Goal: Task Accomplishment & Management: Manage account settings

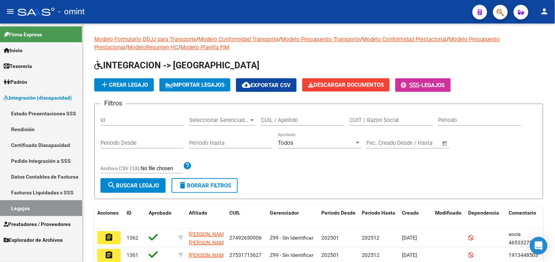
click at [39, 206] on link "Legajos" at bounding box center [41, 209] width 82 height 16
click at [314, 119] on input "CUIL / Apellido" at bounding box center [302, 120] width 83 height 7
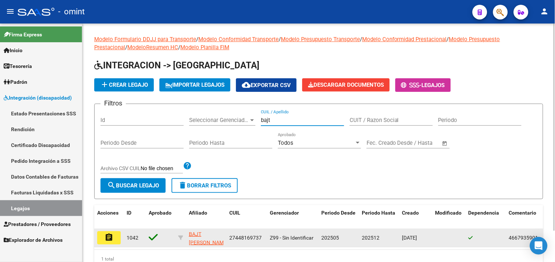
scroll to position [1, 0]
type input "bajt"
click at [115, 237] on button "assignment" at bounding box center [109, 238] width 24 height 13
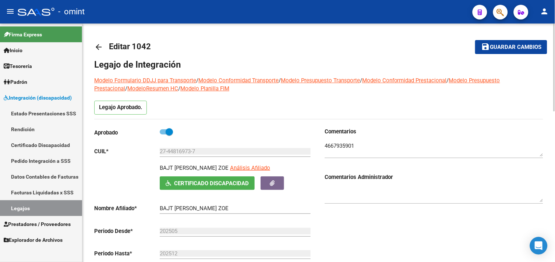
click at [340, 144] on textarea at bounding box center [434, 149] width 219 height 15
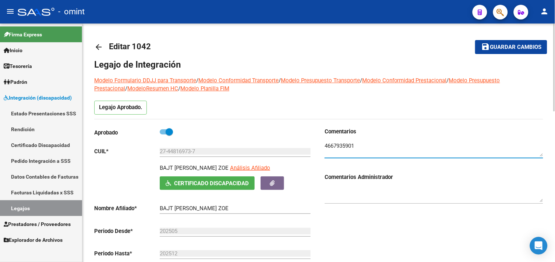
click at [340, 144] on textarea at bounding box center [434, 149] width 219 height 15
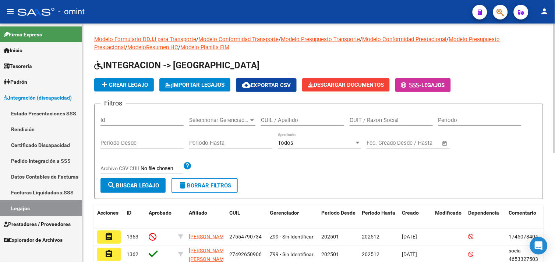
click at [207, 188] on span "delete Borrar Filtros" at bounding box center [204, 186] width 53 height 7
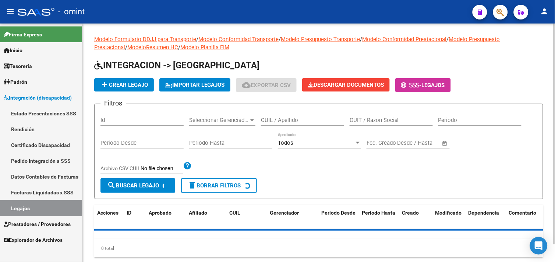
scroll to position [19, 0]
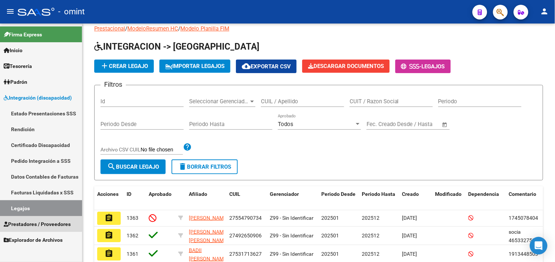
click at [39, 219] on link "Prestadores / Proveedores" at bounding box center [41, 224] width 82 height 16
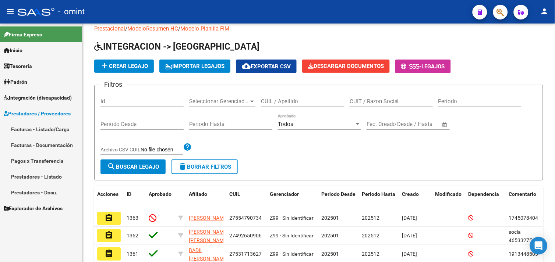
click at [42, 126] on link "Facturas - Listado/Carga" at bounding box center [41, 129] width 82 height 16
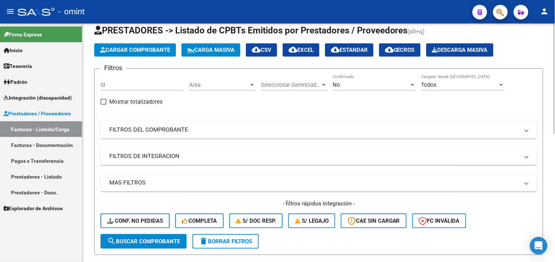
click at [193, 127] on mat-panel-title "FILTROS DEL COMPROBANTE" at bounding box center [314, 130] width 410 height 8
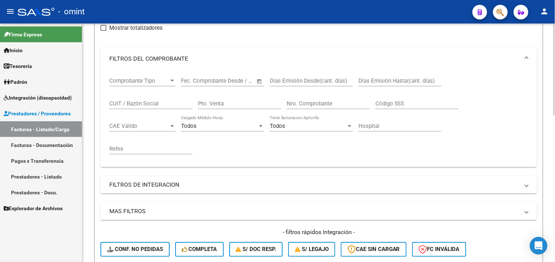
scroll to position [100, 0]
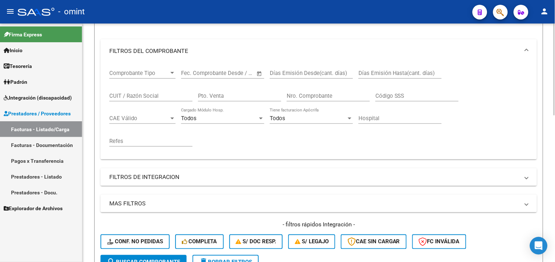
click at [128, 94] on input "CUIT / Razón Social" at bounding box center [150, 96] width 83 height 7
paste input "27148665473"
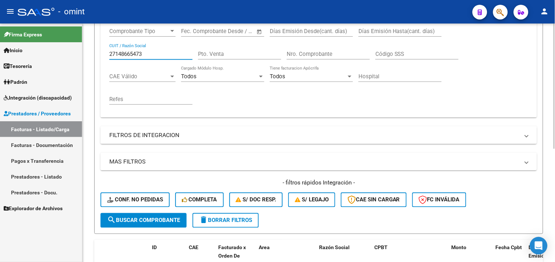
scroll to position [215, 0]
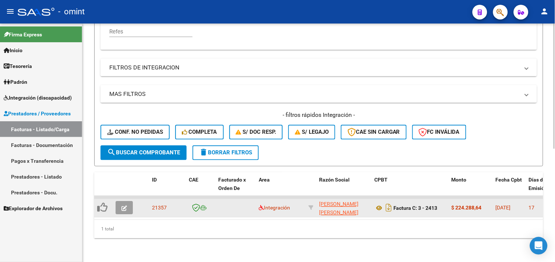
type input "27148665473"
click at [130, 202] on button "button" at bounding box center [124, 208] width 17 height 13
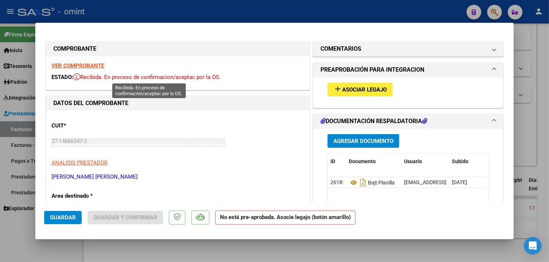
click at [85, 67] on strong "VER COMPROBANTE" at bounding box center [78, 66] width 53 height 7
click at [328, 89] on button "add Asociar Legajo" at bounding box center [360, 90] width 65 height 14
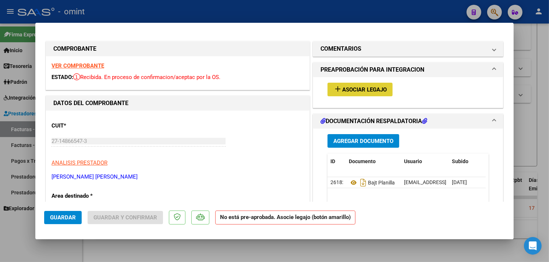
type input "$ 0,00"
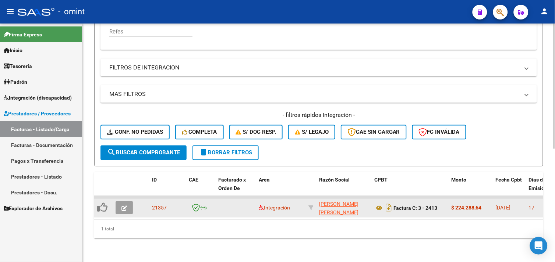
click at [124, 206] on icon "button" at bounding box center [124, 209] width 6 height 6
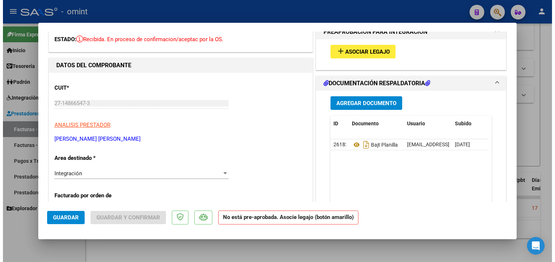
scroll to position [0, 0]
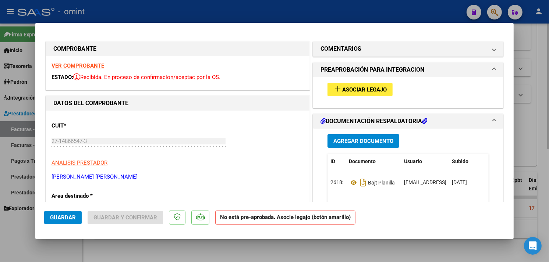
click at [527, 155] on div at bounding box center [274, 131] width 549 height 262
type input "$ 0,00"
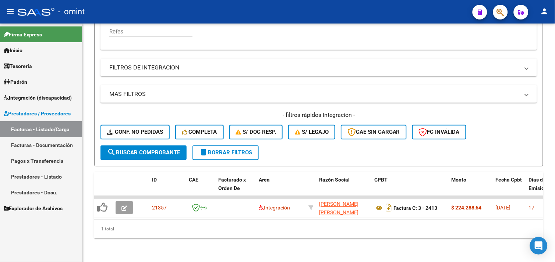
click at [32, 102] on span "Integración (discapacidad)" at bounding box center [38, 98] width 68 height 8
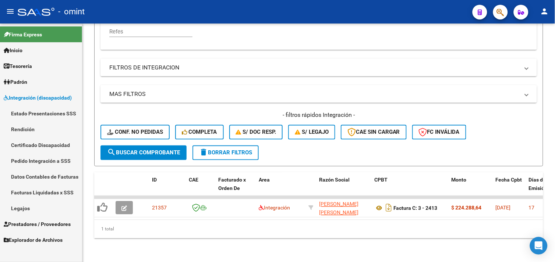
click at [27, 207] on link "Legajos" at bounding box center [41, 209] width 82 height 16
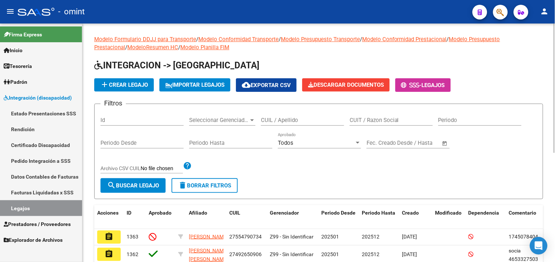
click at [290, 119] on input "CUIL / Apellido" at bounding box center [302, 120] width 83 height 7
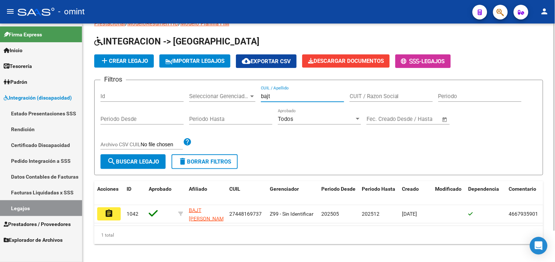
scroll to position [36, 0]
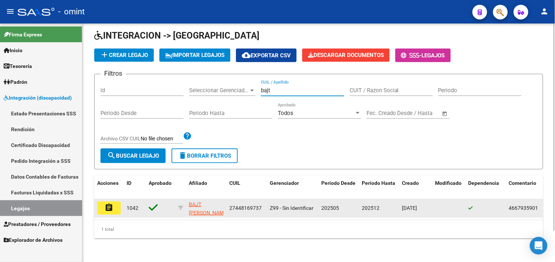
type input "bajt"
click at [109, 204] on mat-icon "assignment" at bounding box center [109, 208] width 9 height 9
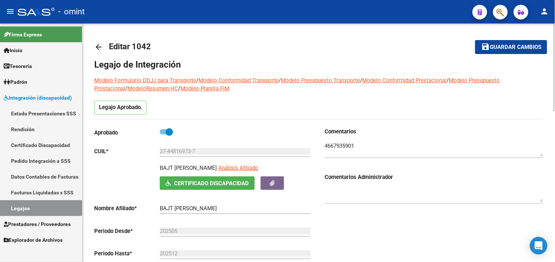
click at [340, 145] on textarea at bounding box center [434, 149] width 219 height 15
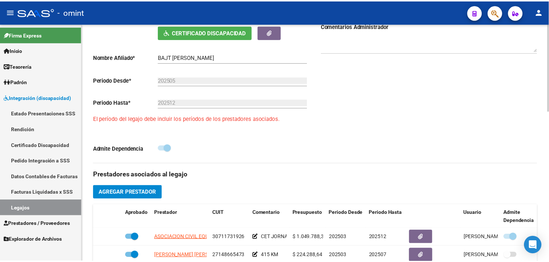
scroll to position [245, 0]
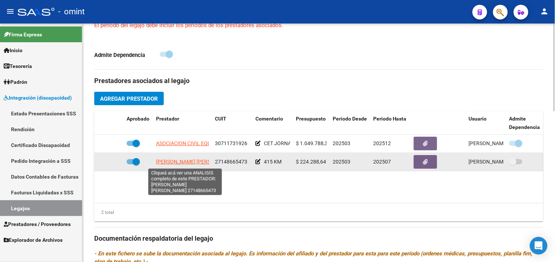
click at [177, 164] on span "[PERSON_NAME] [PERSON_NAME]" at bounding box center [196, 162] width 80 height 6
type textarea "27148665473"
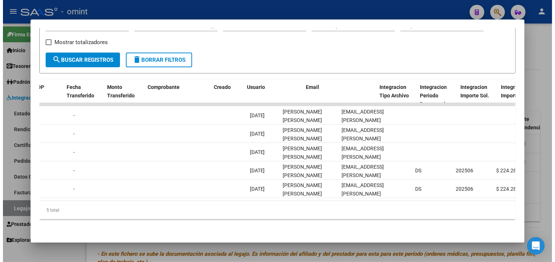
scroll to position [0, 680]
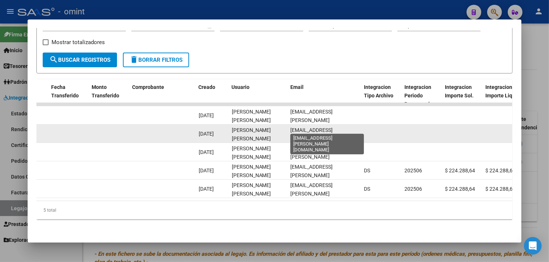
click at [304, 128] on span "transporte.espinosa@hotmail.com" at bounding box center [312, 138] width 42 height 23
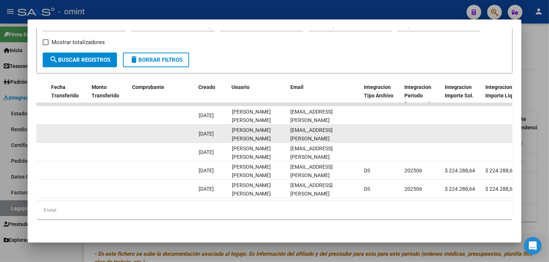
click at [304, 128] on span "transporte.espinosa@hotmail.com" at bounding box center [312, 138] width 42 height 23
copy span "transporte.espinosa@hotmail.com"
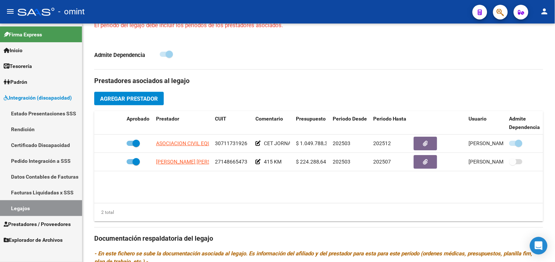
click at [28, 211] on link "Legajos" at bounding box center [41, 209] width 82 height 16
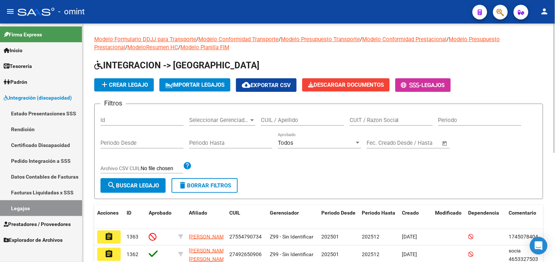
click at [304, 117] on div "CUIL / Apellido" at bounding box center [302, 118] width 83 height 16
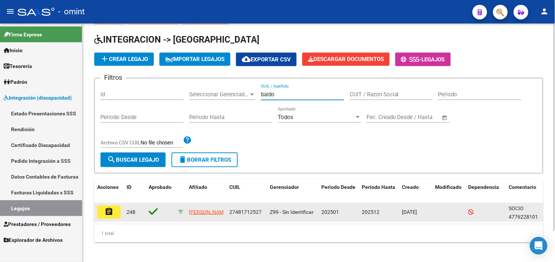
scroll to position [36, 0]
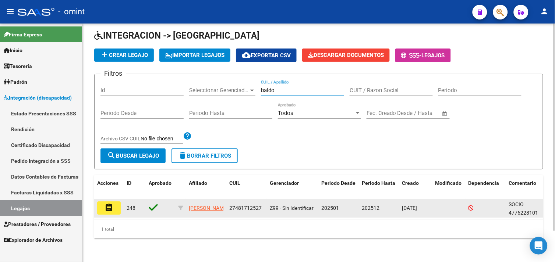
type input "baldo"
click at [105, 202] on button "assignment" at bounding box center [109, 208] width 24 height 13
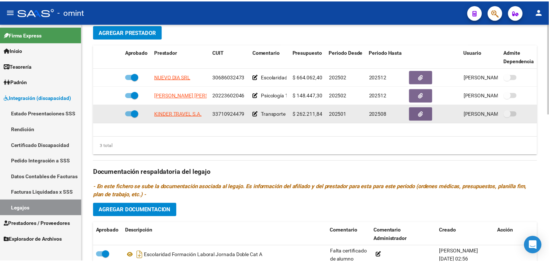
scroll to position [245, 0]
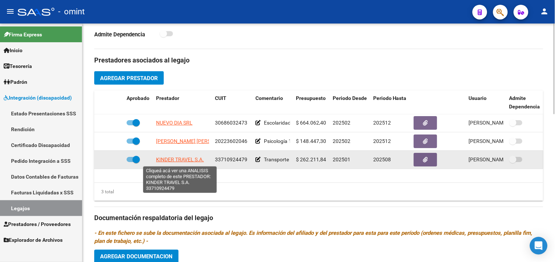
click at [179, 160] on span "KINDER TRAVEL S.A." at bounding box center [180, 160] width 48 height 6
type textarea "33710924479"
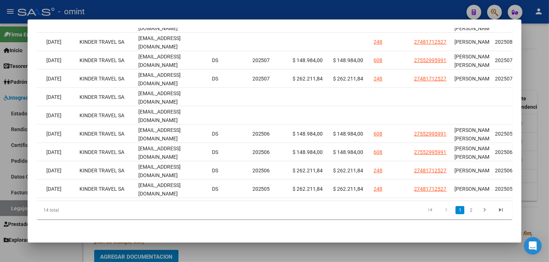
scroll to position [0, 957]
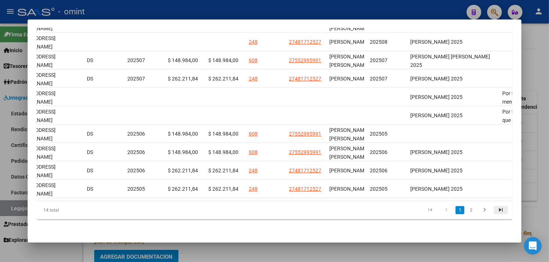
click at [498, 210] on icon "go to last page" at bounding box center [501, 211] width 10 height 9
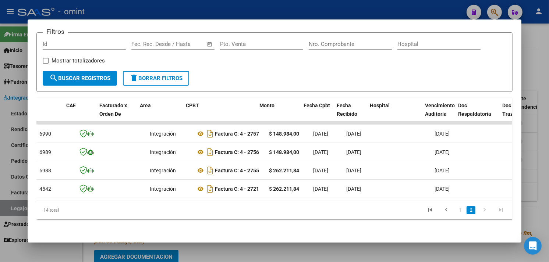
scroll to position [0, 20]
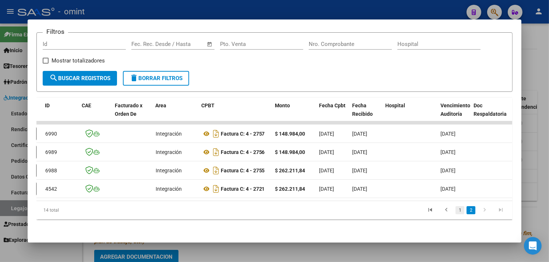
click at [460, 212] on link "1" at bounding box center [460, 211] width 9 height 8
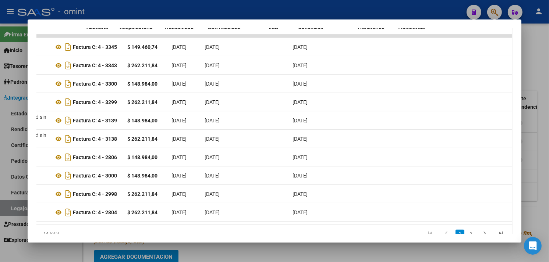
scroll to position [0, 0]
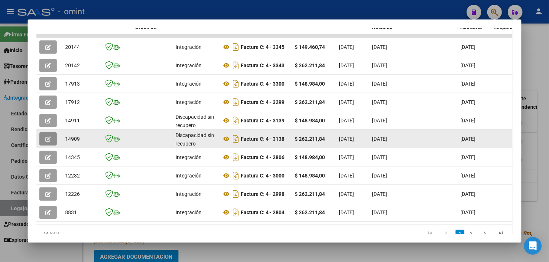
click at [49, 139] on button "button" at bounding box center [47, 139] width 17 height 13
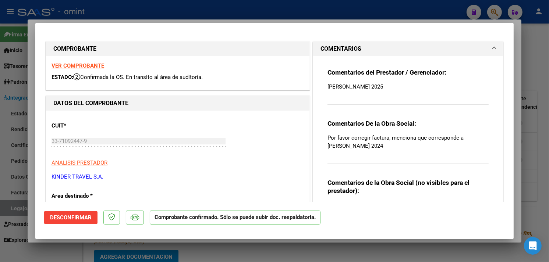
click at [77, 63] on strong "VER COMPROBANTE" at bounding box center [78, 66] width 53 height 7
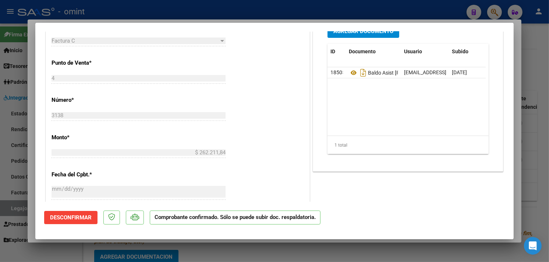
scroll to position [123, 0]
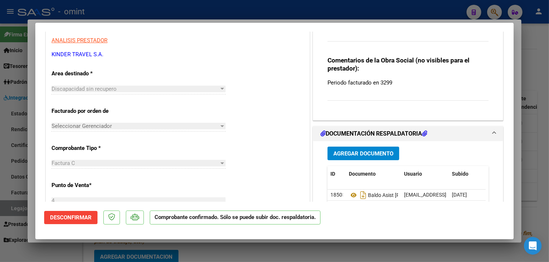
type input "$ 0,00"
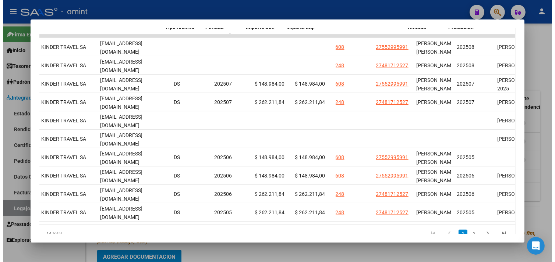
scroll to position [0, 918]
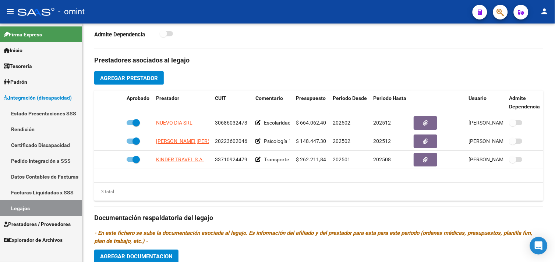
click at [19, 209] on link "Legajos" at bounding box center [41, 209] width 82 height 16
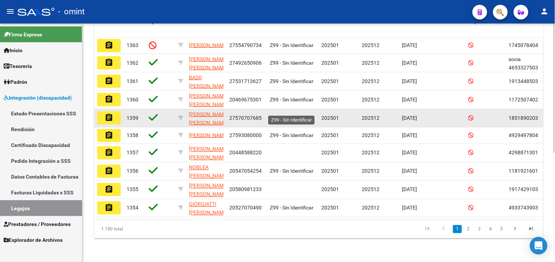
scroll to position [38, 0]
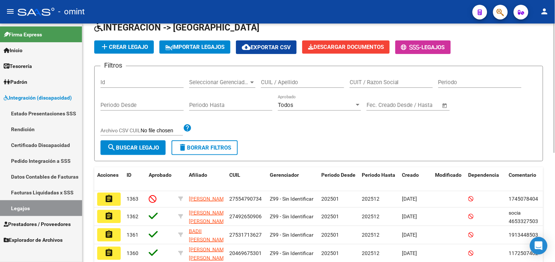
click at [289, 85] on input "CUIL / Apellido" at bounding box center [302, 82] width 83 height 7
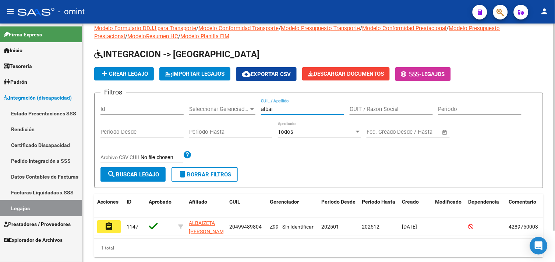
scroll to position [36, 0]
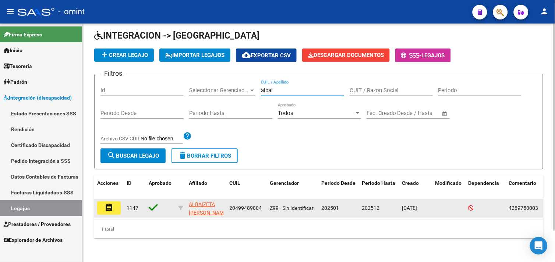
type input "albai"
click at [112, 205] on mat-icon "assignment" at bounding box center [109, 208] width 9 height 9
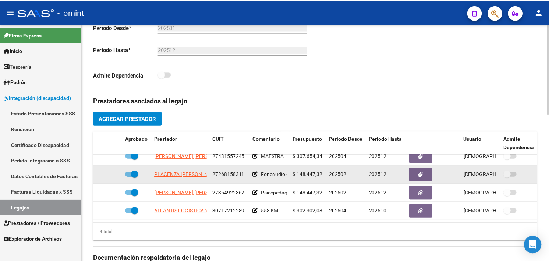
scroll to position [13, 0]
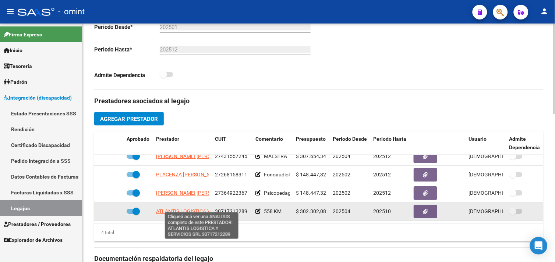
click at [186, 209] on span "ATLANTIS LOGISTICA Y SERVICIOS SRL" at bounding box center [201, 212] width 91 height 6
type textarea "30717212289"
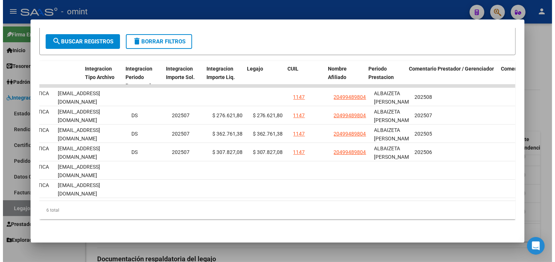
scroll to position [0, 899]
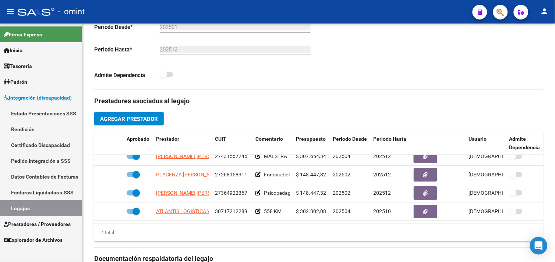
click at [37, 210] on link "Legajos" at bounding box center [41, 209] width 82 height 16
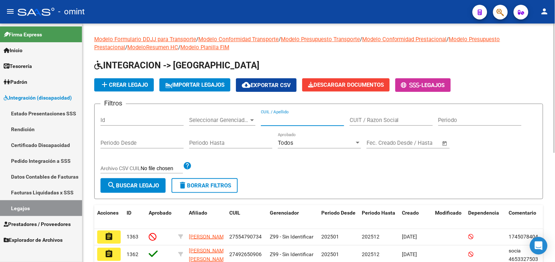
click at [284, 123] on input "CUIL / Apellido" at bounding box center [302, 120] width 83 height 7
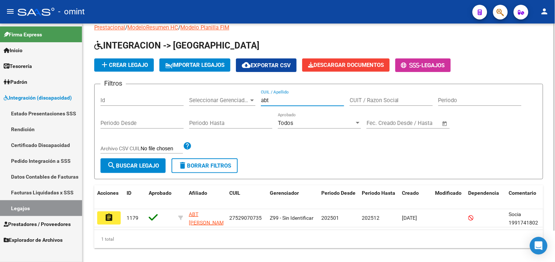
scroll to position [36, 0]
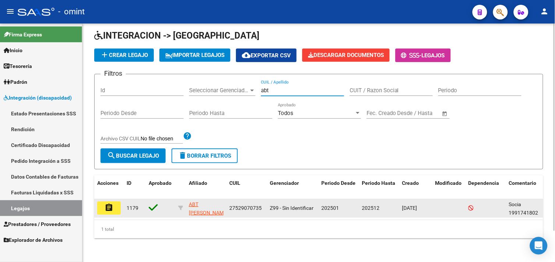
type input "abt"
click at [110, 204] on mat-icon "assignment" at bounding box center [109, 208] width 9 height 9
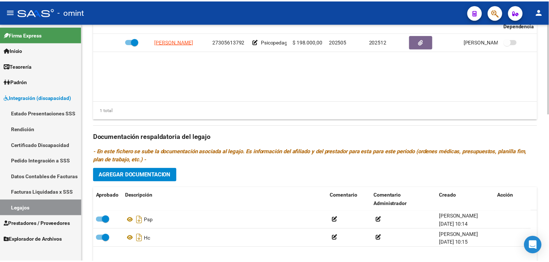
scroll to position [245, 0]
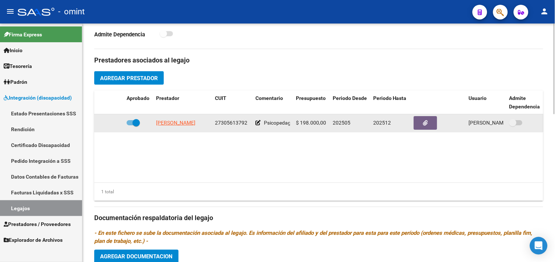
click at [173, 122] on span "HERRMANN VANESA" at bounding box center [175, 123] width 39 height 6
type textarea "27305613792"
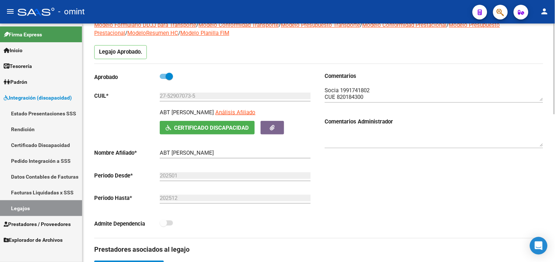
scroll to position [0, 0]
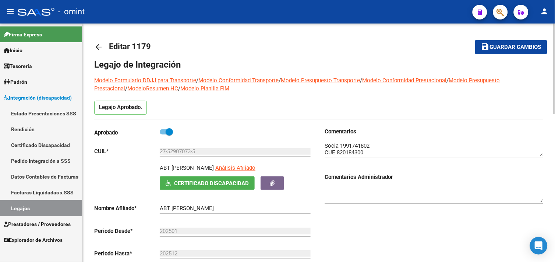
click at [346, 143] on textarea at bounding box center [434, 149] width 219 height 15
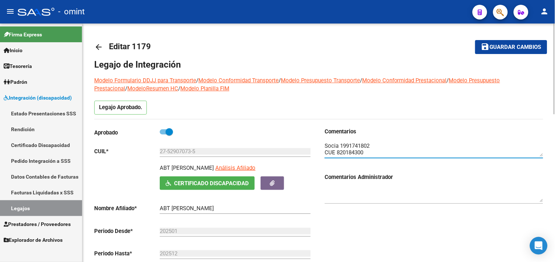
click at [346, 143] on textarea at bounding box center [434, 149] width 219 height 15
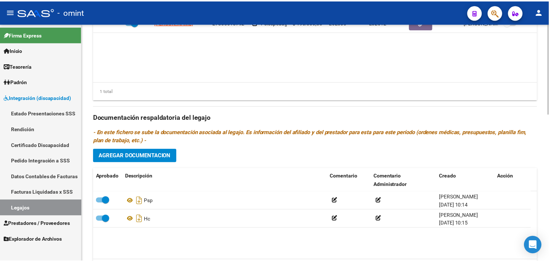
scroll to position [306, 0]
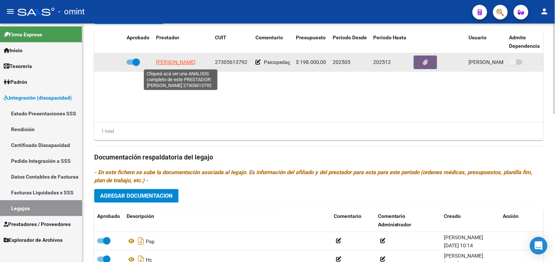
click at [167, 65] on span "HERRMANN VANESA" at bounding box center [175, 63] width 39 height 6
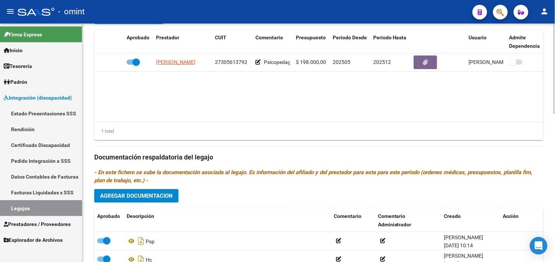
scroll to position [183, 0]
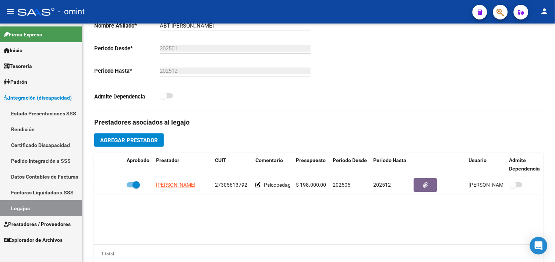
click at [37, 212] on link "Legajos" at bounding box center [41, 209] width 82 height 16
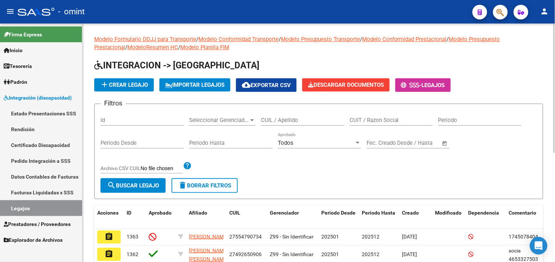
click at [314, 121] on input "CUIL / Apellido" at bounding box center [302, 120] width 83 height 7
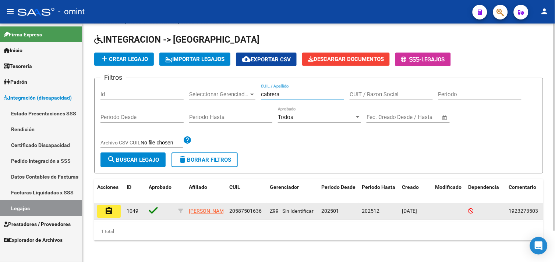
scroll to position [36, 0]
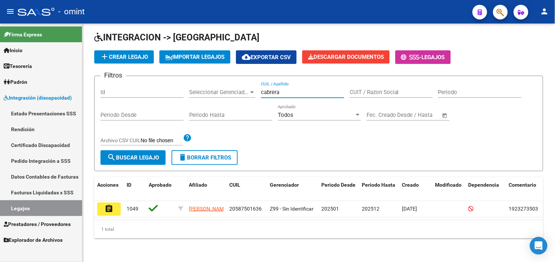
type input "cabrera"
click at [110, 205] on mat-icon "assignment" at bounding box center [109, 209] width 9 height 9
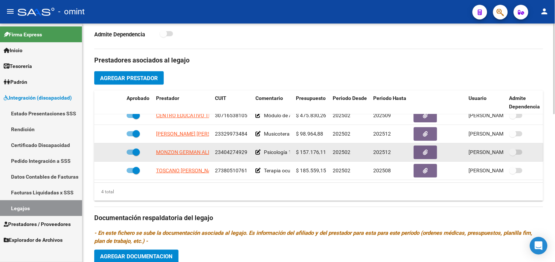
scroll to position [13, 0]
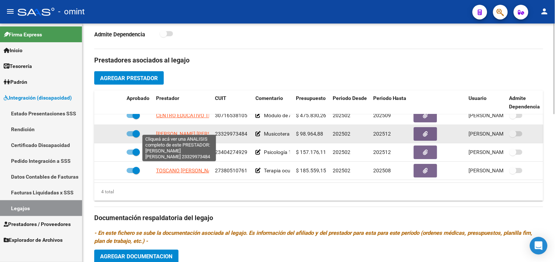
click at [181, 131] on span "IOSCA SHEILA NAIR" at bounding box center [196, 134] width 80 height 6
type textarea "23329973484"
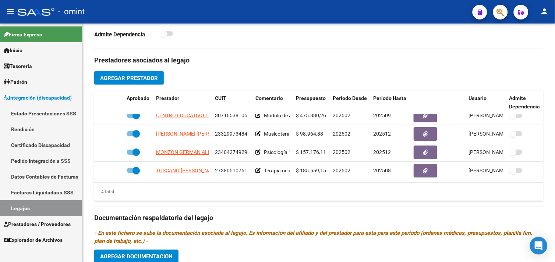
click at [31, 208] on link "Legajos" at bounding box center [41, 209] width 82 height 16
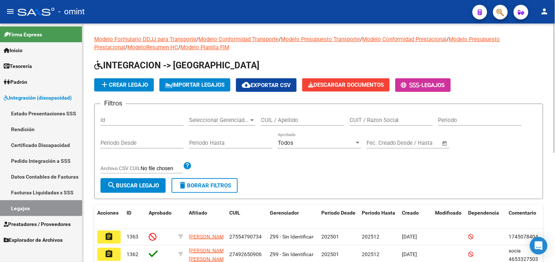
click at [300, 114] on div "CUIL / Apellido" at bounding box center [302, 118] width 83 height 16
paste input "55823218"
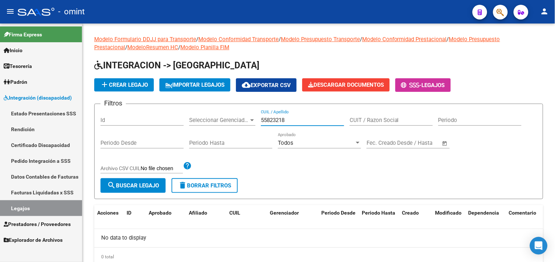
type input "55823218"
click at [17, 86] on span "Padrón" at bounding box center [16, 82] width 24 height 8
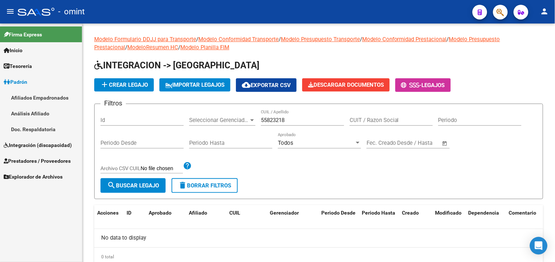
click at [36, 98] on link "Afiliados Empadronados" at bounding box center [41, 98] width 82 height 16
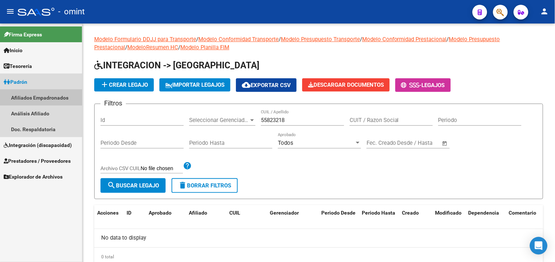
click at [40, 94] on link "Afiliados Empadronados" at bounding box center [41, 98] width 82 height 16
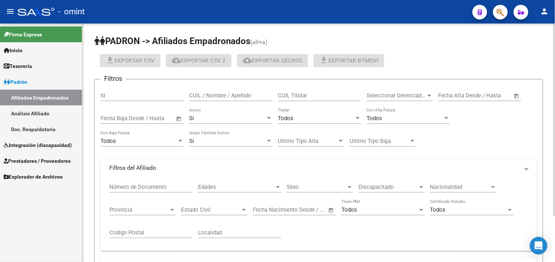
click at [286, 119] on span "Todos" at bounding box center [285, 118] width 15 height 7
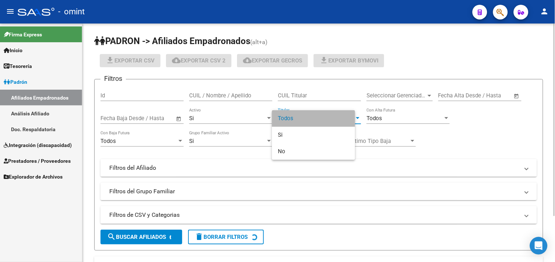
click at [286, 119] on span "Todos" at bounding box center [313, 118] width 71 height 17
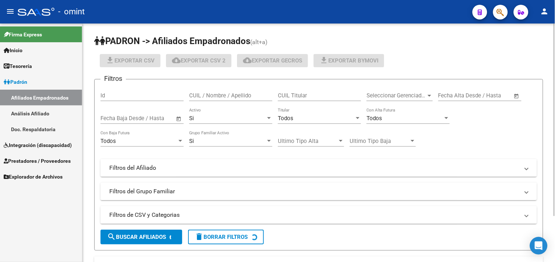
drag, startPoint x: 286, startPoint y: 119, endPoint x: 477, endPoint y: 134, distance: 191.7
click at [477, 134] on div "Filtros Id CUIL / Nombre / Apellido CUIL Titular Seleccionar Gerenciador Selecc…" at bounding box center [318, 142] width 437 height 115
click at [289, 98] on input "CUIL Titular" at bounding box center [319, 95] width 83 height 7
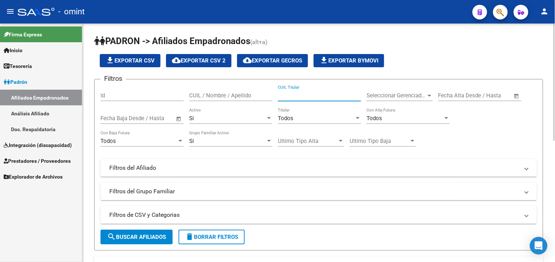
click at [230, 93] on input "CUIL / Nombre / Apellido" at bounding box center [230, 95] width 83 height 7
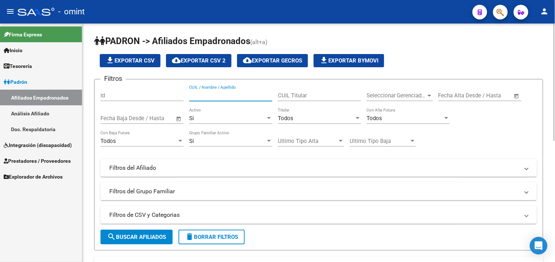
paste input "55823218"
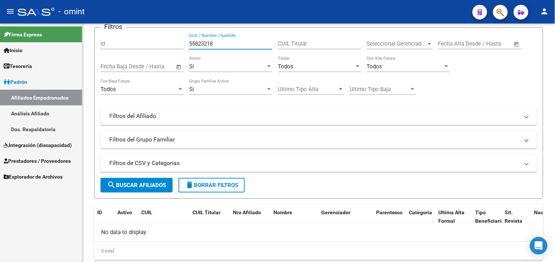
scroll to position [32, 0]
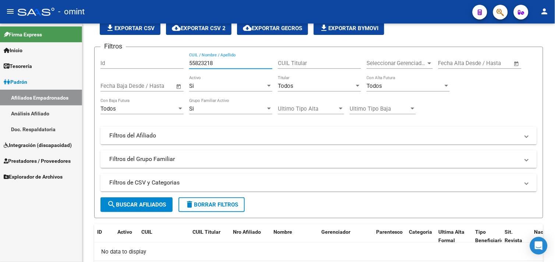
type input "55823218"
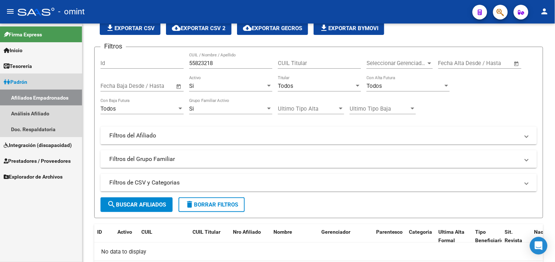
click at [41, 94] on link "Afiliados Empadronados" at bounding box center [41, 98] width 82 height 16
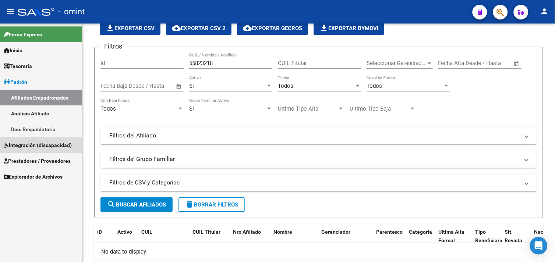
click at [39, 144] on span "Integración (discapacidad)" at bounding box center [38, 145] width 68 height 8
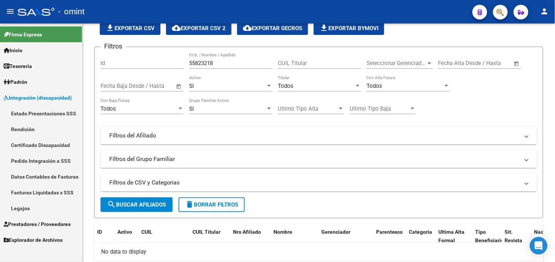
click at [31, 218] on link "Prestadores / Proveedores" at bounding box center [41, 224] width 82 height 16
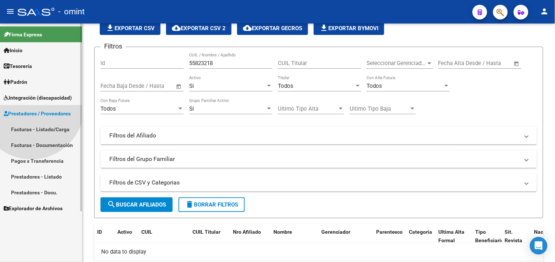
click at [31, 208] on mat-nav-list "Firma Express Inicio Calendario SSS Instructivos Contacto OS Tesorería Extracto…" at bounding box center [41, 120] width 82 height 193
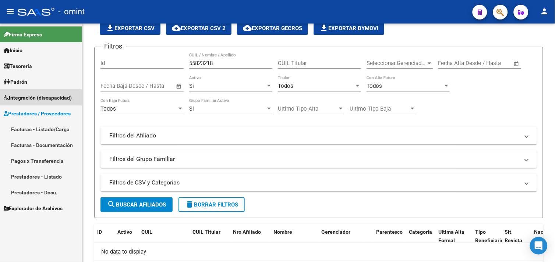
click at [36, 99] on span "Integración (discapacidad)" at bounding box center [38, 98] width 68 height 8
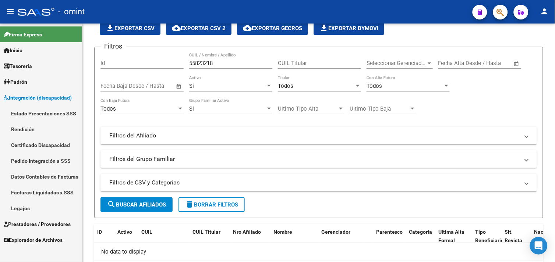
click at [24, 210] on link "Legajos" at bounding box center [41, 209] width 82 height 16
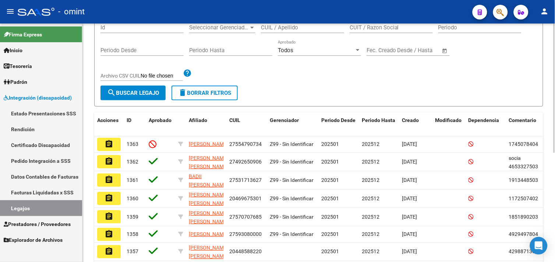
scroll to position [92, 0]
click at [430, 95] on form "Filtros Id Seleccionar Gerenciador Seleccionar Gerenciador CUIL / Apellido CUIT…" at bounding box center [318, 59] width 449 height 96
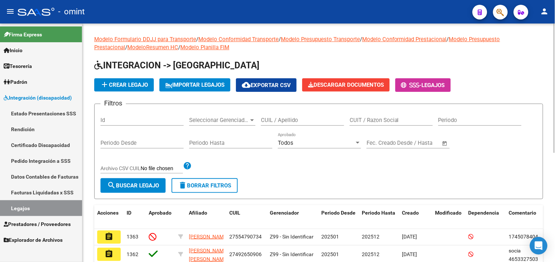
click at [306, 121] on input "CUIL / Apellido" at bounding box center [302, 120] width 83 height 7
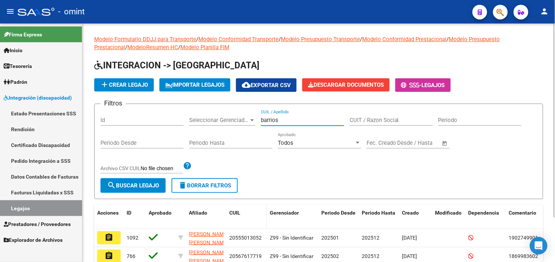
scroll to position [54, 0]
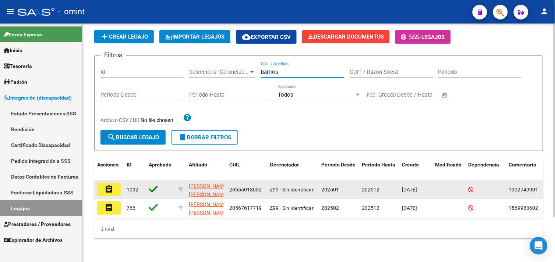
type input "barrios"
click at [113, 187] on mat-icon "assignment" at bounding box center [109, 189] width 9 height 9
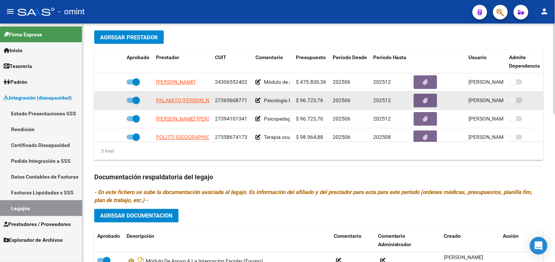
click at [183, 101] on span "PALAMITO BARBARA MAGALI" at bounding box center [189, 101] width 66 height 6
type textarea "27365608771"
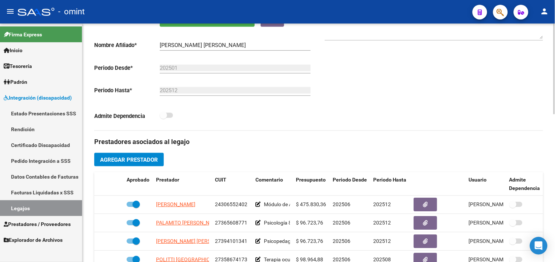
scroll to position [41, 0]
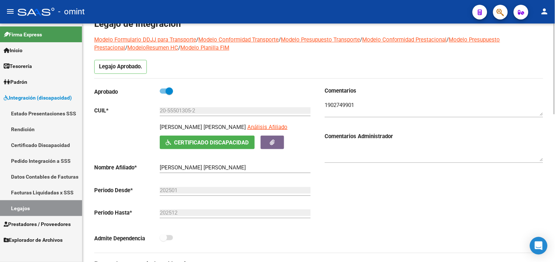
click at [343, 100] on div at bounding box center [434, 106] width 219 height 22
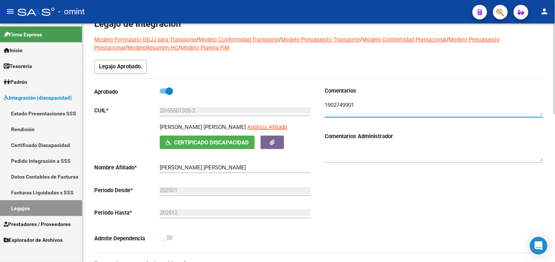
click at [342, 104] on textarea at bounding box center [434, 108] width 219 height 15
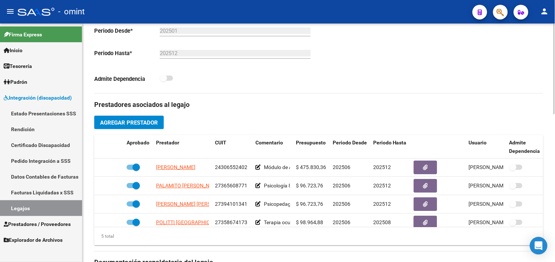
scroll to position [204, 0]
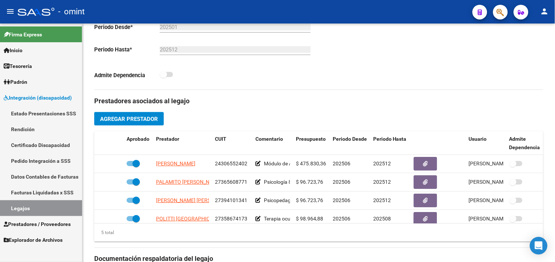
click at [33, 203] on link "Legajos" at bounding box center [41, 209] width 82 height 16
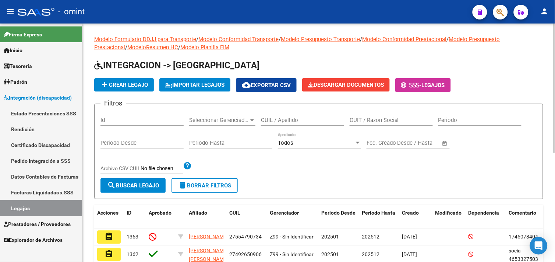
click at [284, 123] on input "CUIL / Apellido" at bounding box center [302, 120] width 83 height 7
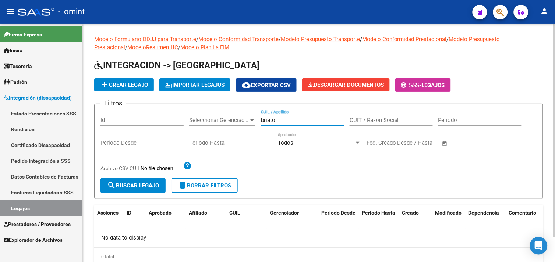
click at [267, 114] on div "briato CUIL / Apellido" at bounding box center [302, 118] width 83 height 16
click at [268, 126] on div "briato CUIL / Apellido" at bounding box center [302, 118] width 83 height 16
click at [268, 123] on input "briato" at bounding box center [302, 120] width 83 height 7
paste input "22522864"
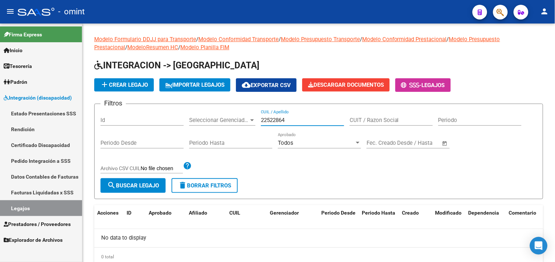
type input "22522864"
